Goal: Task Accomplishment & Management: Use online tool/utility

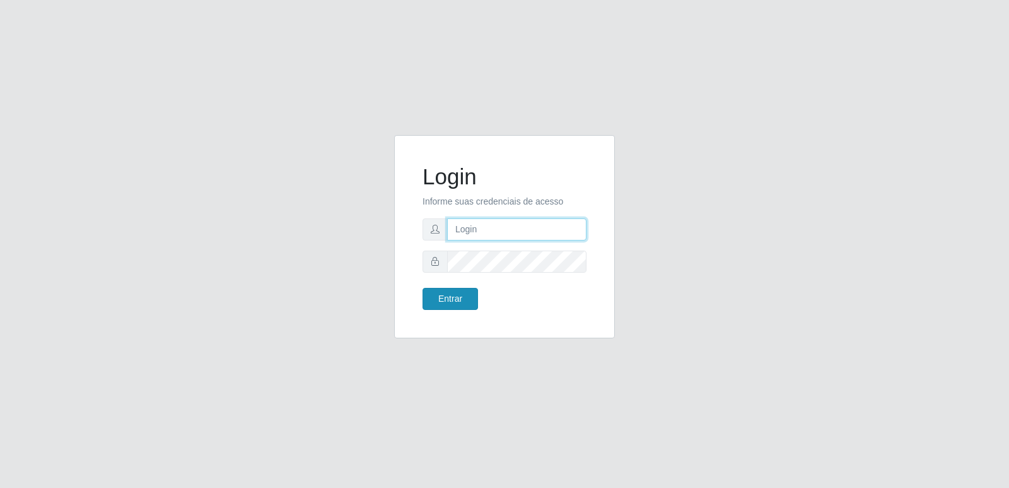
type input "[PERSON_NAME][EMAIL_ADDRESS][DOMAIN_NAME]"
click at [447, 303] on button "Entrar" at bounding box center [451, 299] width 56 height 22
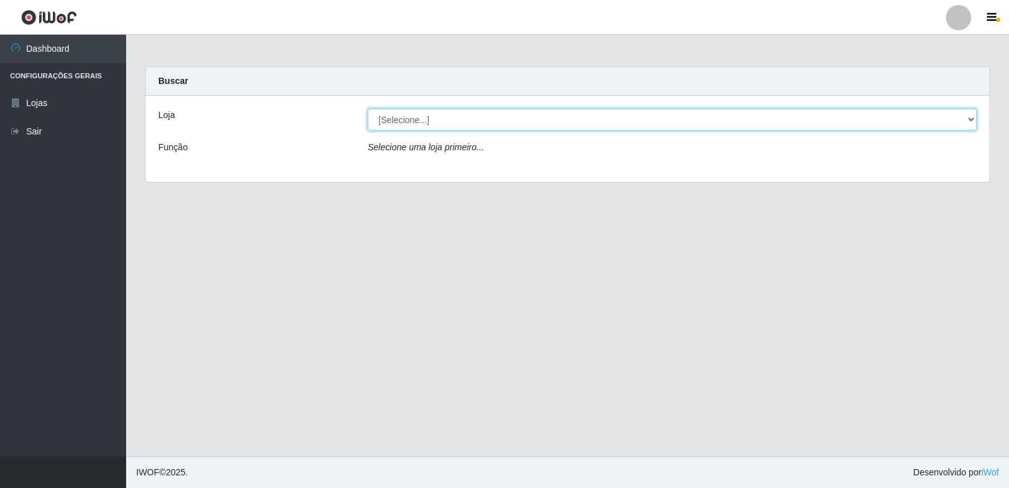
click at [402, 119] on select "[Selecione...] Hiper Queiroz - [GEOGRAPHIC_DATA] [GEOGRAPHIC_DATA] [GEOGRAPHIC_…" at bounding box center [672, 119] width 609 height 22
select select "516"
click at [368, 108] on select "[Selecione...] Hiper Queiroz - [GEOGRAPHIC_DATA] [GEOGRAPHIC_DATA] [GEOGRAPHIC_…" at bounding box center [672, 119] width 609 height 22
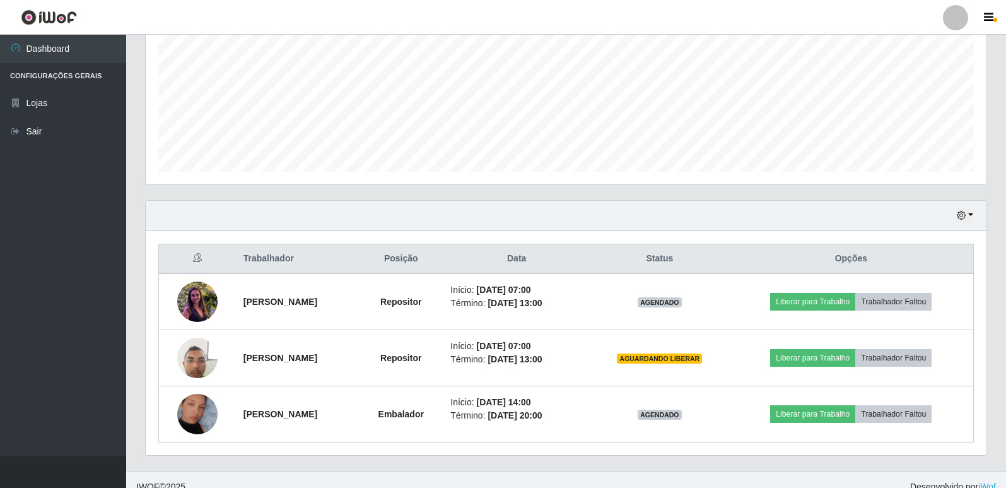
scroll to position [294, 0]
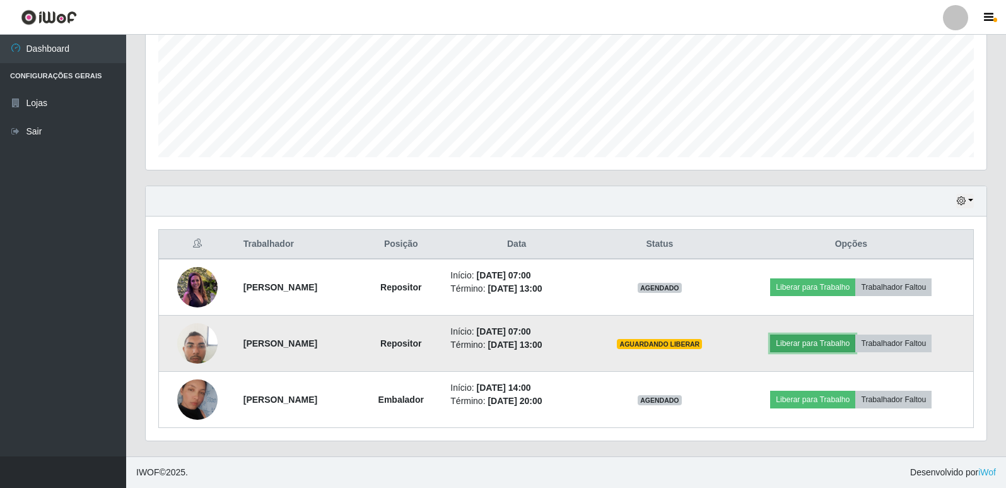
click at [836, 342] on button "Liberar para Trabalho" at bounding box center [812, 343] width 85 height 18
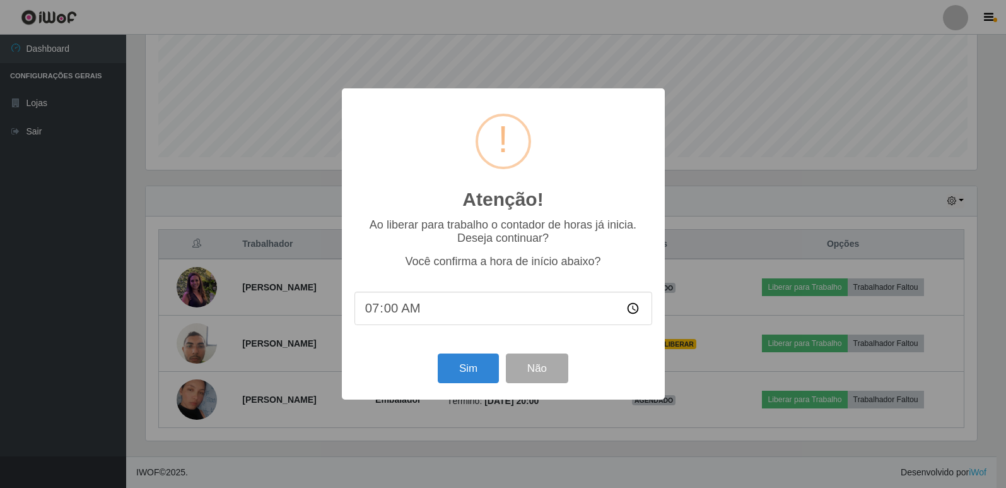
scroll to position [262, 834]
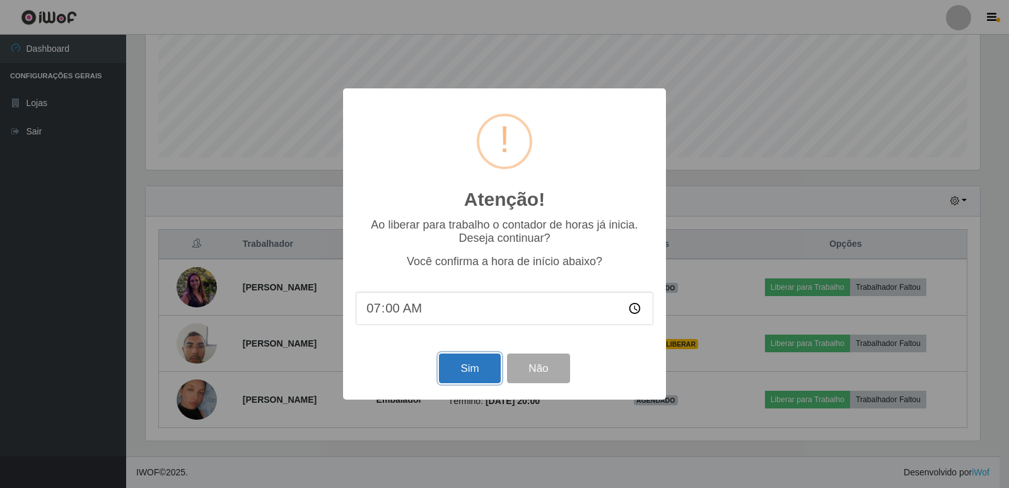
click at [458, 368] on button "Sim" at bounding box center [469, 368] width 61 height 30
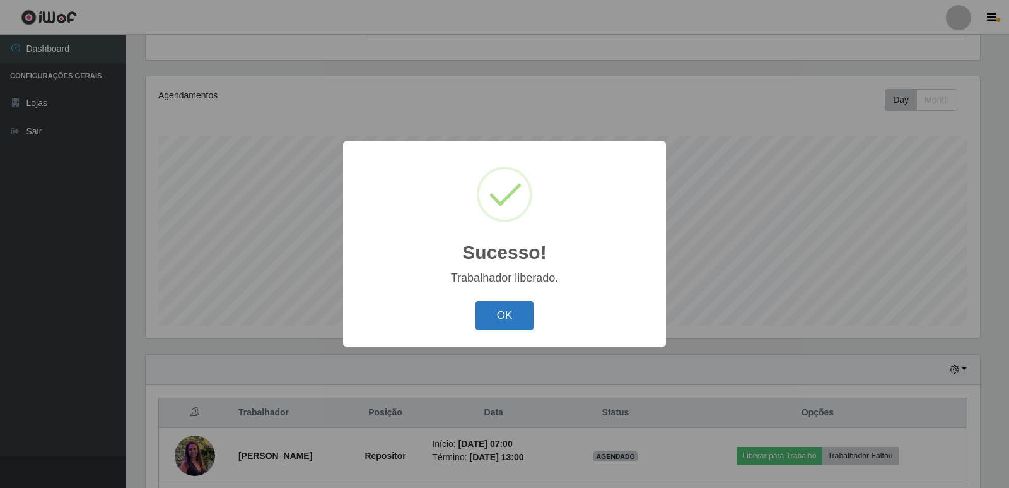
click at [513, 311] on button "OK" at bounding box center [505, 316] width 59 height 30
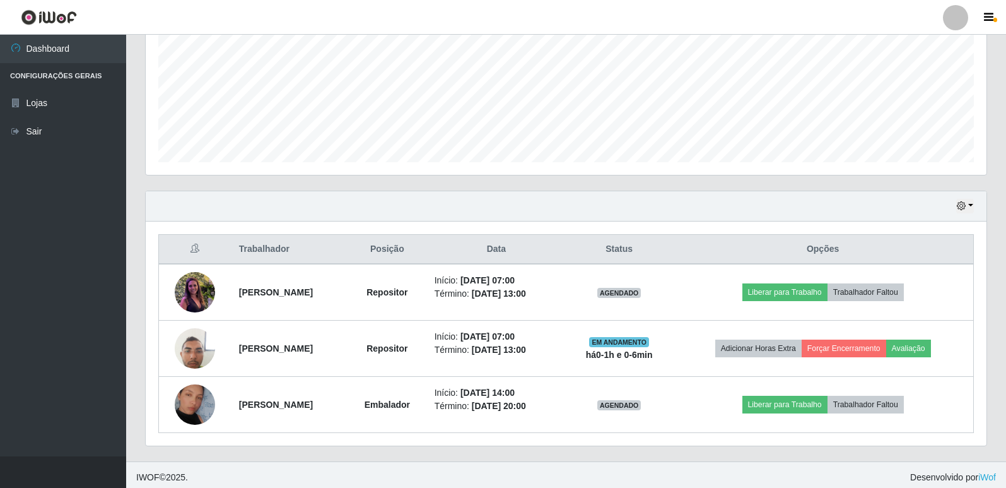
scroll to position [294, 0]
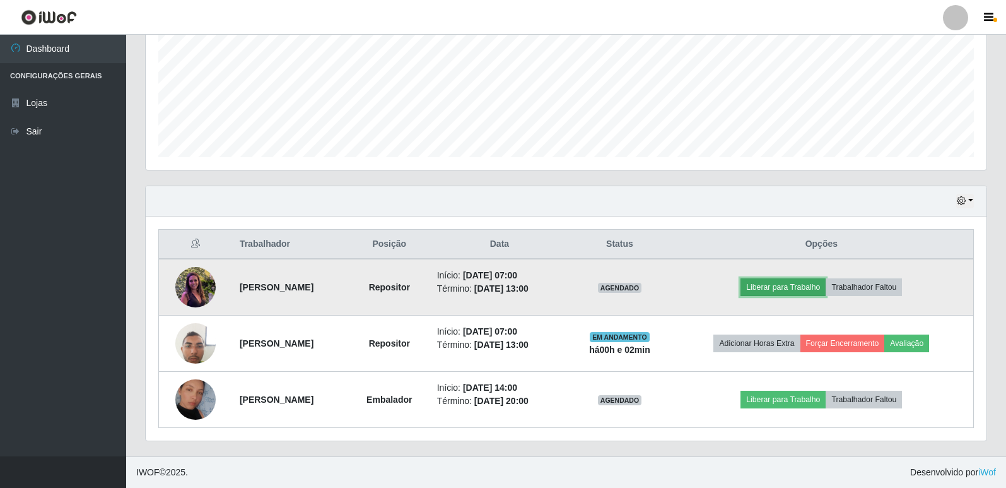
click at [826, 286] on button "Liberar para Trabalho" at bounding box center [782, 287] width 85 height 18
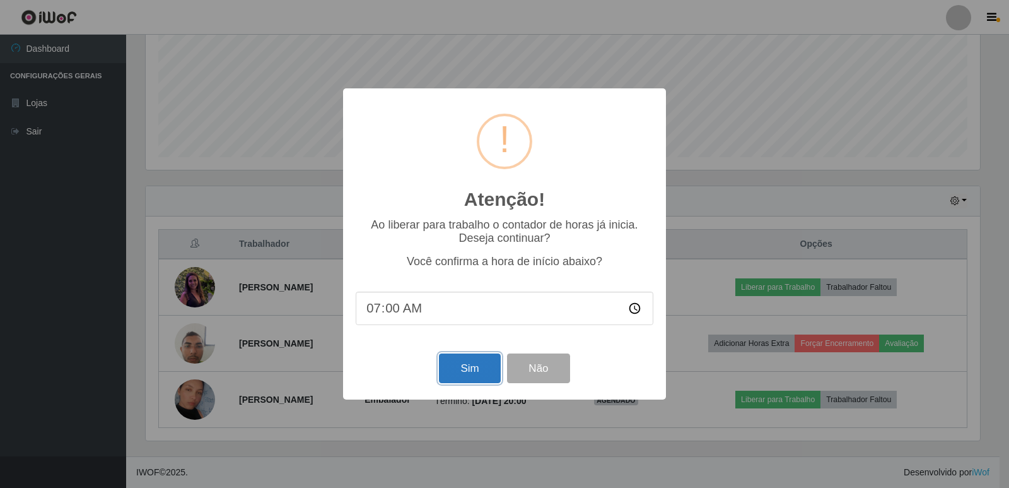
click at [478, 363] on button "Sim" at bounding box center [469, 368] width 61 height 30
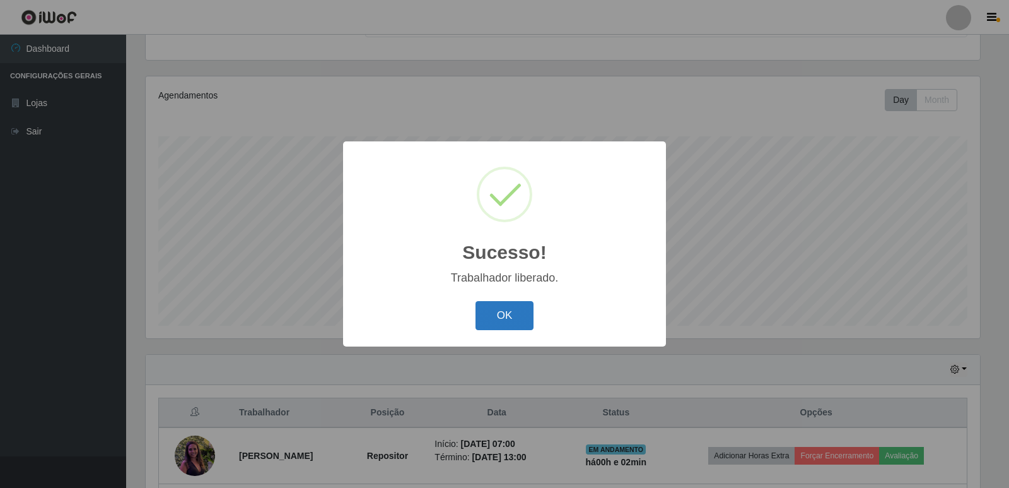
click at [524, 314] on button "OK" at bounding box center [505, 316] width 59 height 30
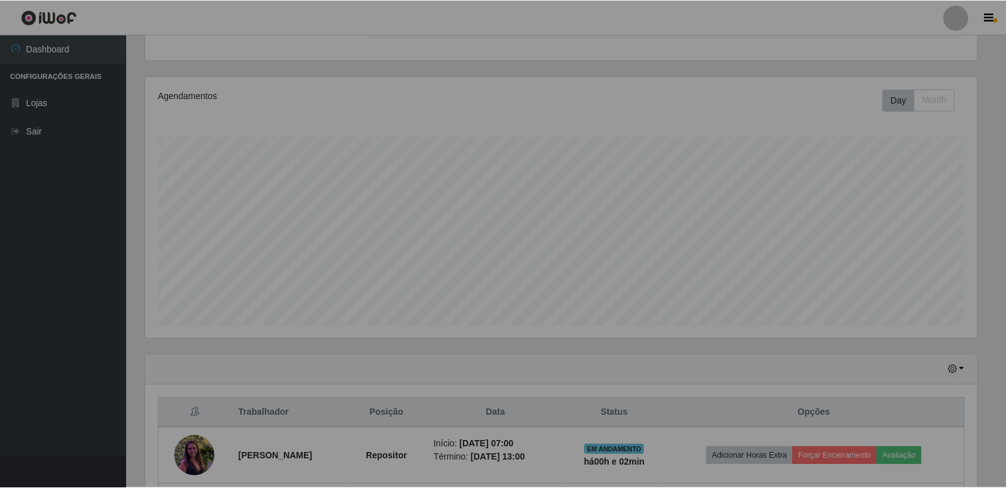
scroll to position [262, 841]
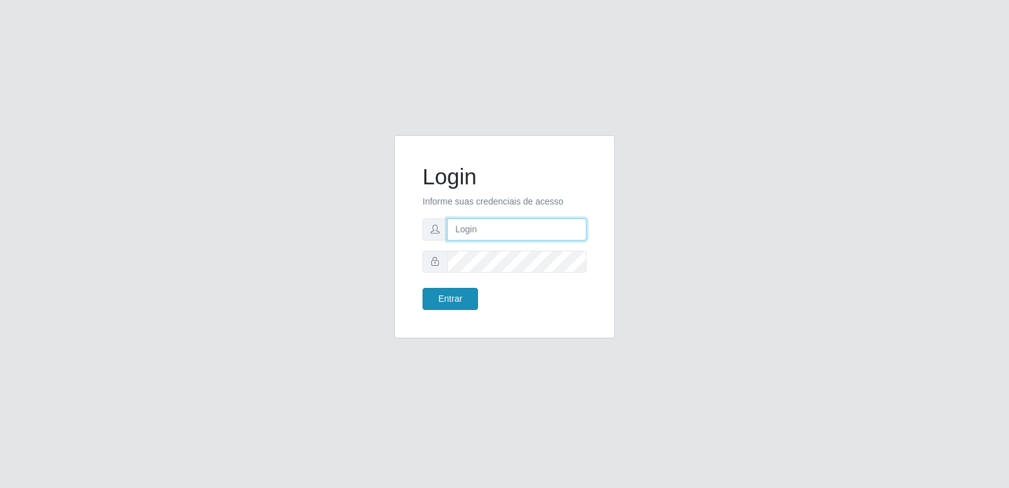
type input "[PERSON_NAME][EMAIL_ADDRESS][DOMAIN_NAME]"
click at [449, 295] on button "Entrar" at bounding box center [451, 299] width 56 height 22
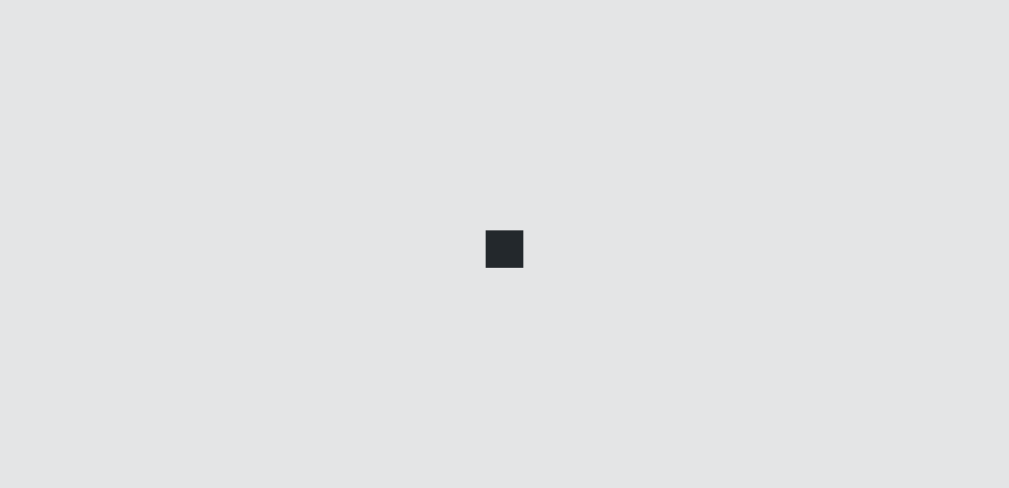
click at [449, 295] on main at bounding box center [567, 245] width 883 height 421
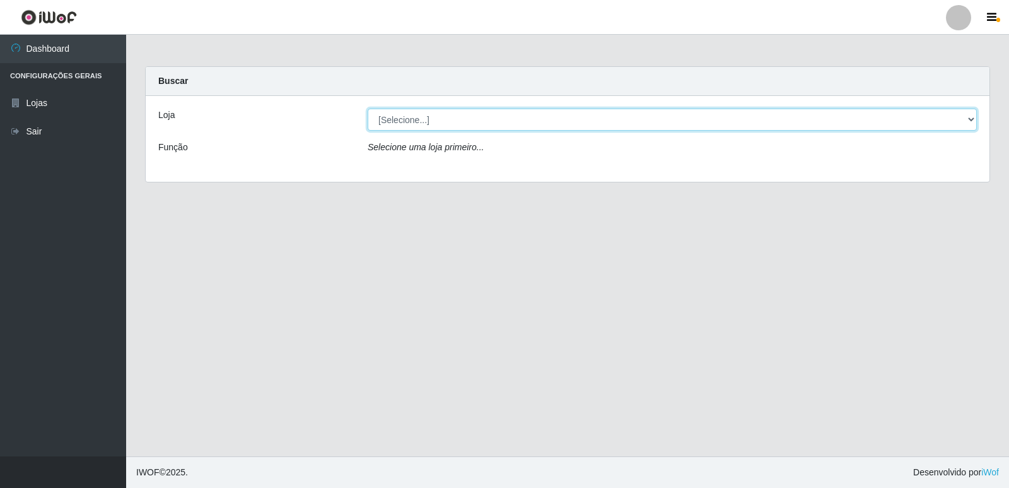
click at [423, 111] on select "[Selecione...] Hiper Queiroz - [GEOGRAPHIC_DATA] [GEOGRAPHIC_DATA] [GEOGRAPHIC_…" at bounding box center [672, 119] width 609 height 22
select select "516"
click at [368, 108] on select "[Selecione...] Hiper Queiroz - [GEOGRAPHIC_DATA] [GEOGRAPHIC_DATA] [GEOGRAPHIC_…" at bounding box center [672, 119] width 609 height 22
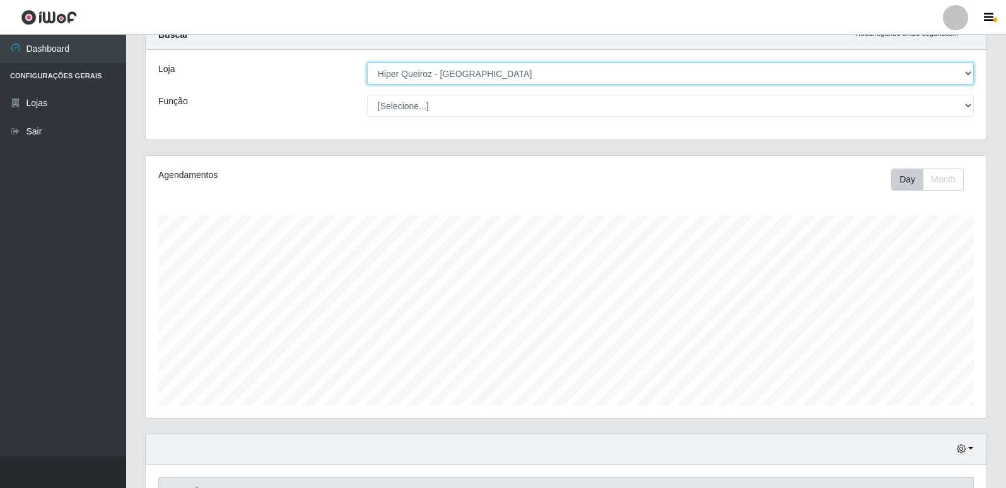
scroll to position [294, 0]
